Goal: Task Accomplishment & Management: Manage account settings

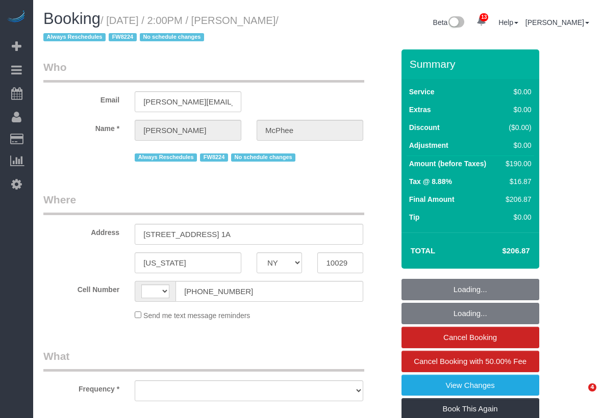
select select "NY"
select select "string:[GEOGRAPHIC_DATA]"
select select "object:749"
select select "number:60"
select select "number:75"
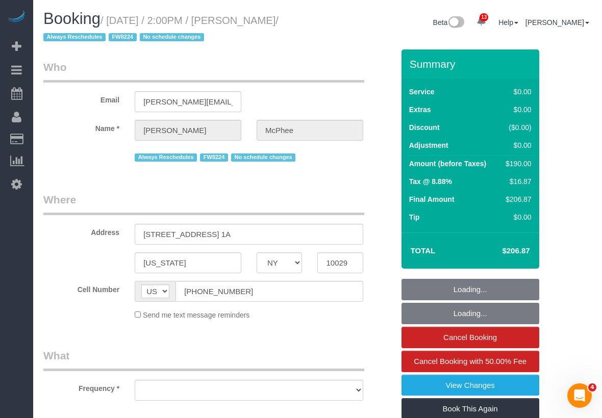
select select "number:15"
select select "number:5"
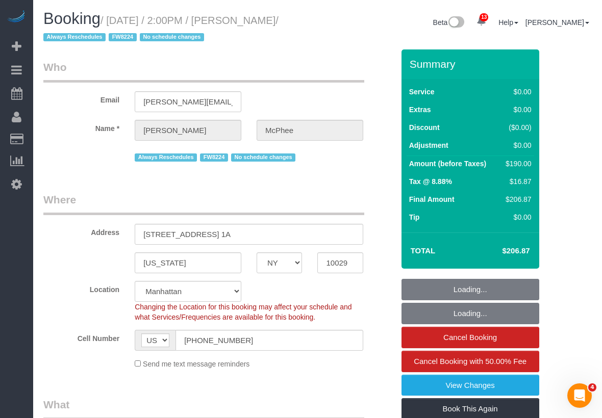
select select "string:stripe-pm_1S4MV54VGloSiKo7GvI77fL0"
select select "2"
select select "spot1"
select select "object:1431"
select select "2"
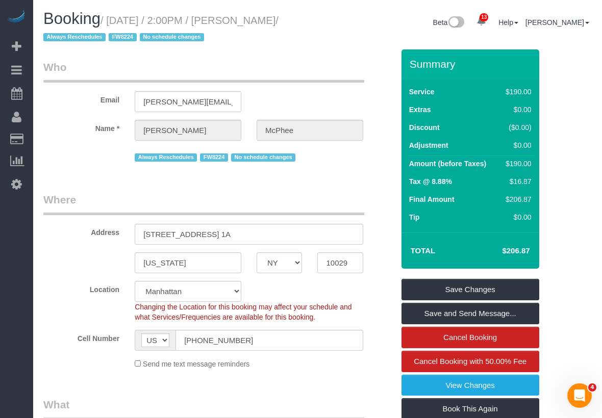
drag, startPoint x: 115, startPoint y: 21, endPoint x: 92, endPoint y: 44, distance: 32.8
click at [92, 44] on h1 "Booking / [DATE] / 2:00PM / [PERSON_NAME] / Always Reschedules FW8224 No schedu…" at bounding box center [176, 27] width 267 height 35
copy small "[DATE] / 2:00PM / [PERSON_NAME] / Always Reschedules FW8224 No schedule changes"
